Goal: Ask a question

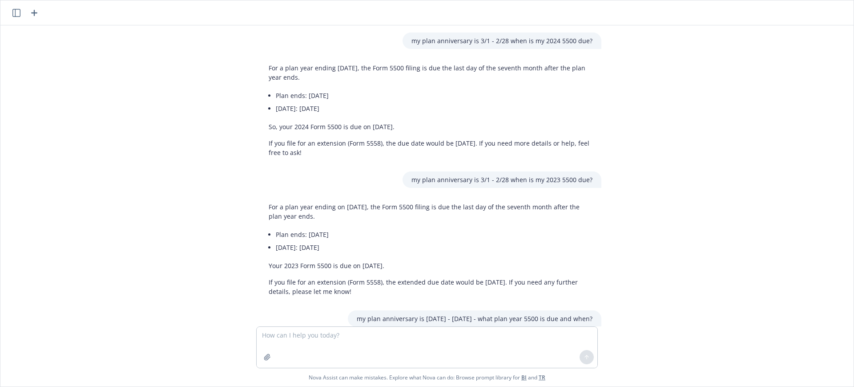
scroll to position [946, 0]
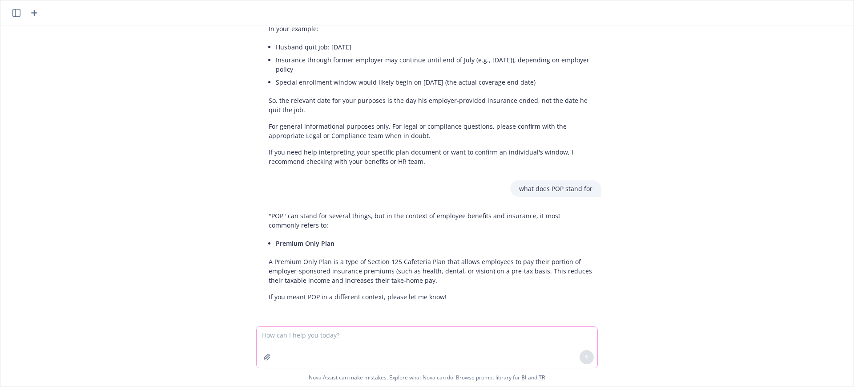
click at [292, 335] on textarea at bounding box center [427, 347] width 341 height 41
paste textarea "my client currently has Bicycle FSA. Does this change under OBBB for 2026?"
type textarea "my client currently has Bicycle FSA. Does this change under OBBB for 2026?"
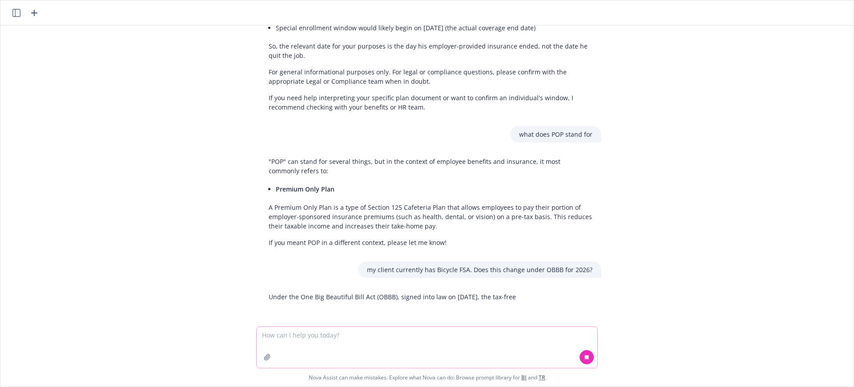
scroll to position [1008, 0]
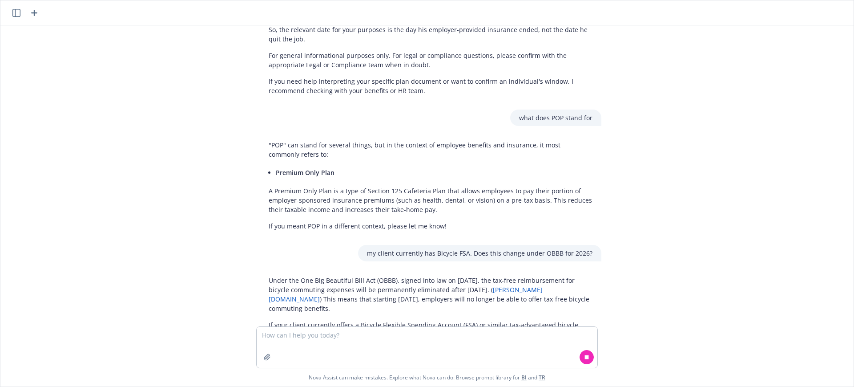
drag, startPoint x: 307, startPoint y: 318, endPoint x: 247, endPoint y: 291, distance: 65.9
click at [247, 291] on div "my plan anniversary is 3/1 - 2/28 when is my 2024 5500 due? For a plan year end…" at bounding box center [427, 175] width 846 height 301
copy p "Under the One Big Beautiful Bill Act (OBBB), signed into law on [DATE], the tax…"
